Goal: Browse casually

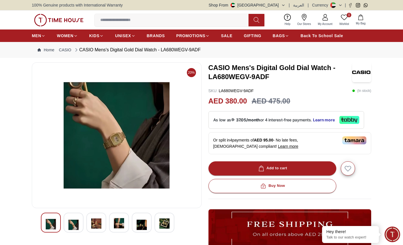
click at [75, 222] on img at bounding box center [73, 224] width 10 height 13
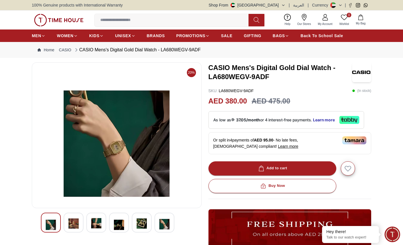
click at [96, 222] on img at bounding box center [96, 224] width 10 height 13
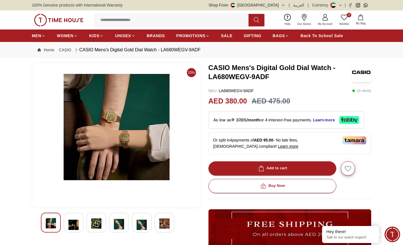
click at [149, 139] on img at bounding box center [117, 135] width 160 height 136
click at [132, 134] on img at bounding box center [117, 135] width 160 height 136
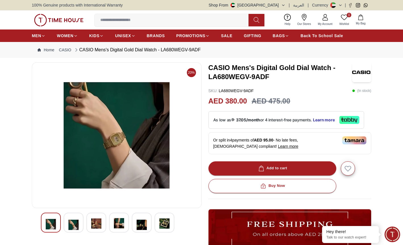
click at [141, 133] on img at bounding box center [117, 135] width 160 height 136
click at [76, 225] on img at bounding box center [73, 224] width 10 height 13
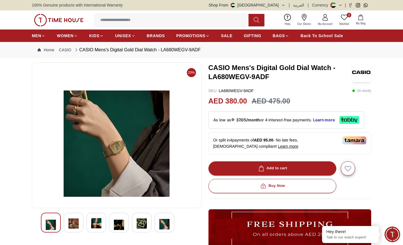
click at [91, 226] on img at bounding box center [96, 224] width 10 height 13
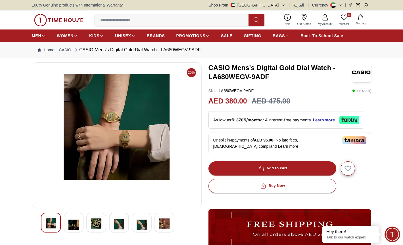
click at [98, 223] on img at bounding box center [96, 224] width 10 height 13
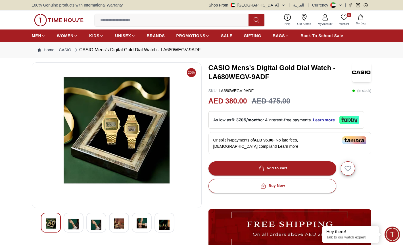
click at [121, 222] on img at bounding box center [119, 224] width 10 height 13
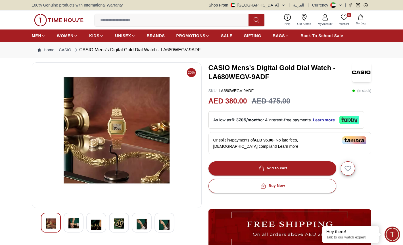
click at [104, 222] on div at bounding box center [96, 223] width 20 height 20
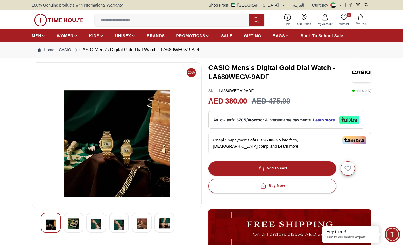
click at [125, 222] on div at bounding box center [119, 223] width 20 height 20
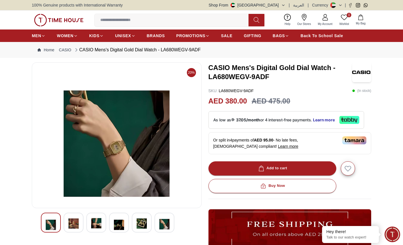
click at [145, 221] on img at bounding box center [141, 224] width 10 height 13
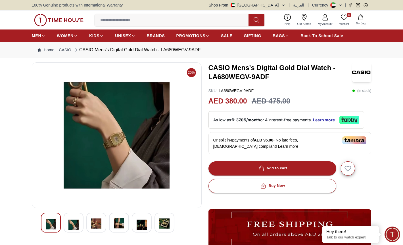
click at [77, 224] on img at bounding box center [73, 224] width 10 height 13
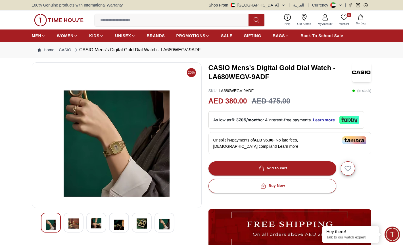
click at [96, 226] on img at bounding box center [96, 224] width 10 height 13
